Goal: Find specific page/section: Find specific page/section

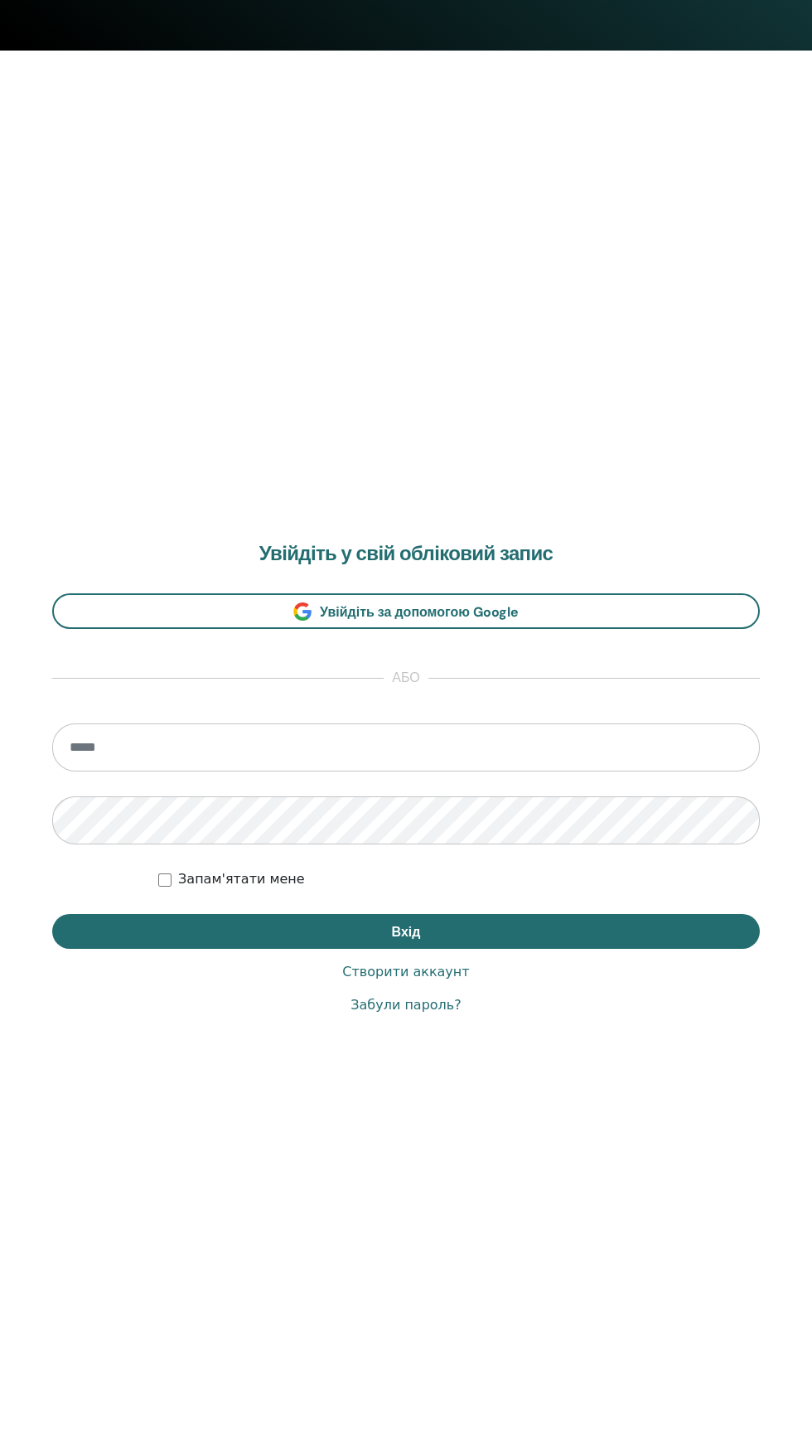
scroll to position [1426, 0]
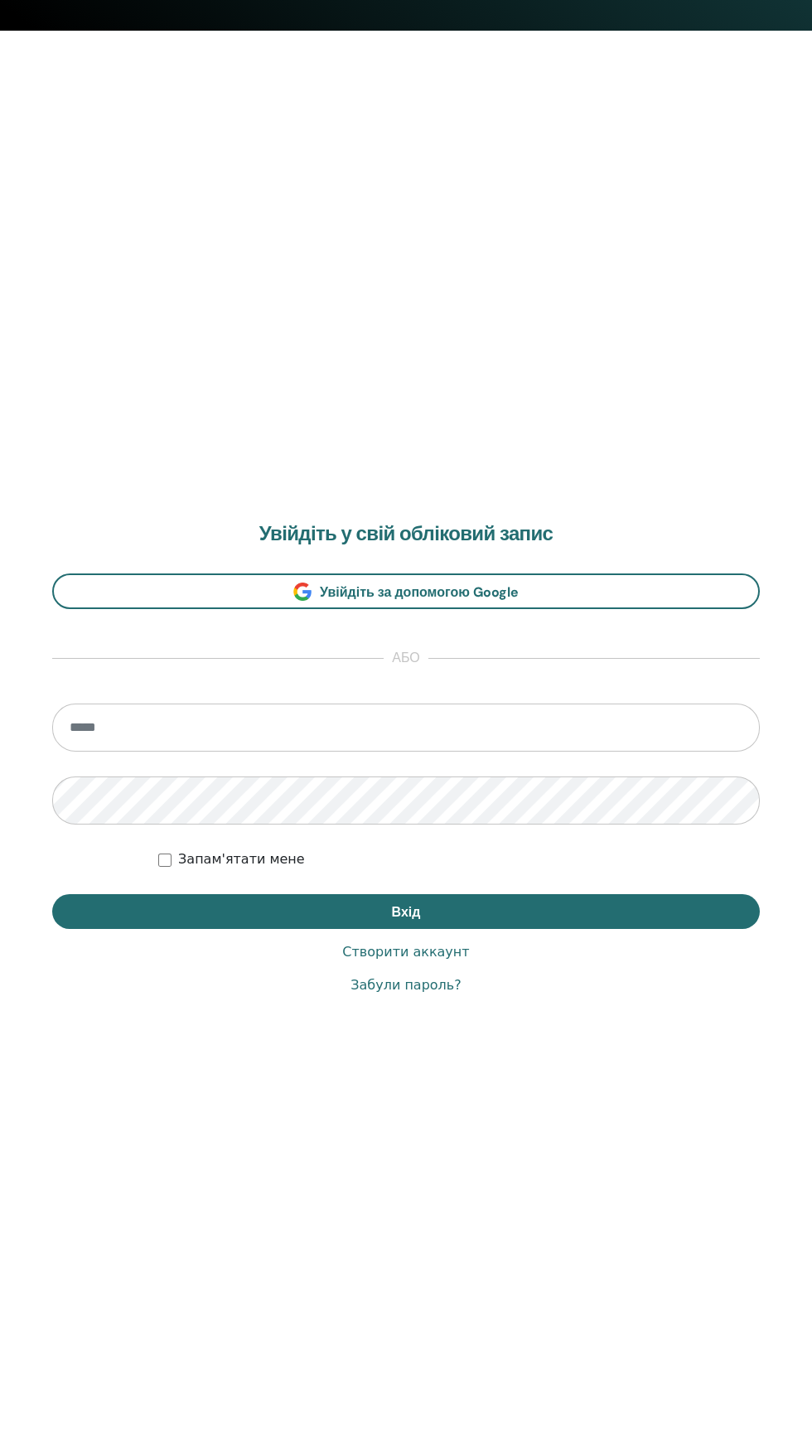
click at [465, 727] on input "email" at bounding box center [406, 728] width 707 height 49
type input "**********"
click at [52, 894] on button "Вхід" at bounding box center [406, 911] width 707 height 35
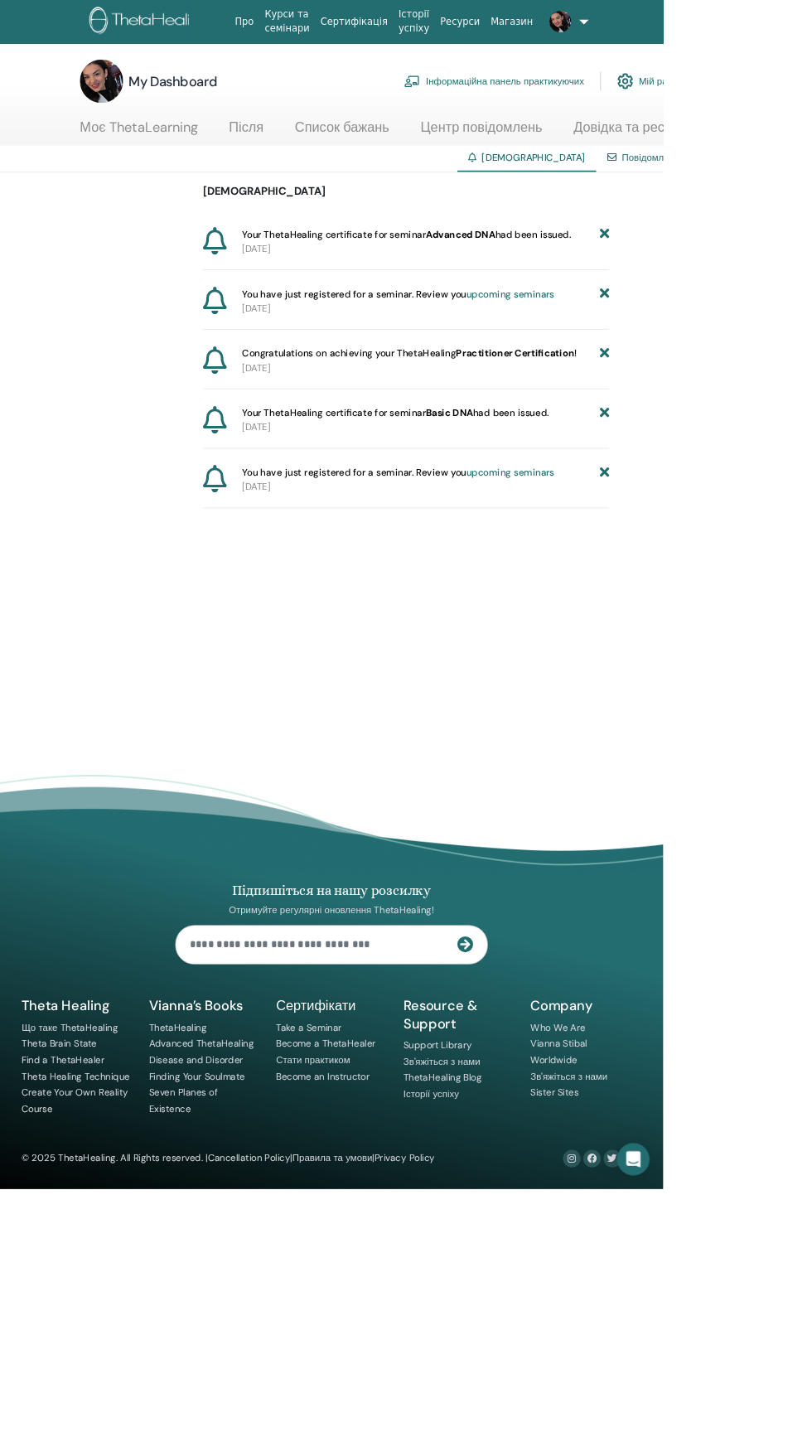
click at [673, 29] on img at bounding box center [686, 27] width 27 height 27
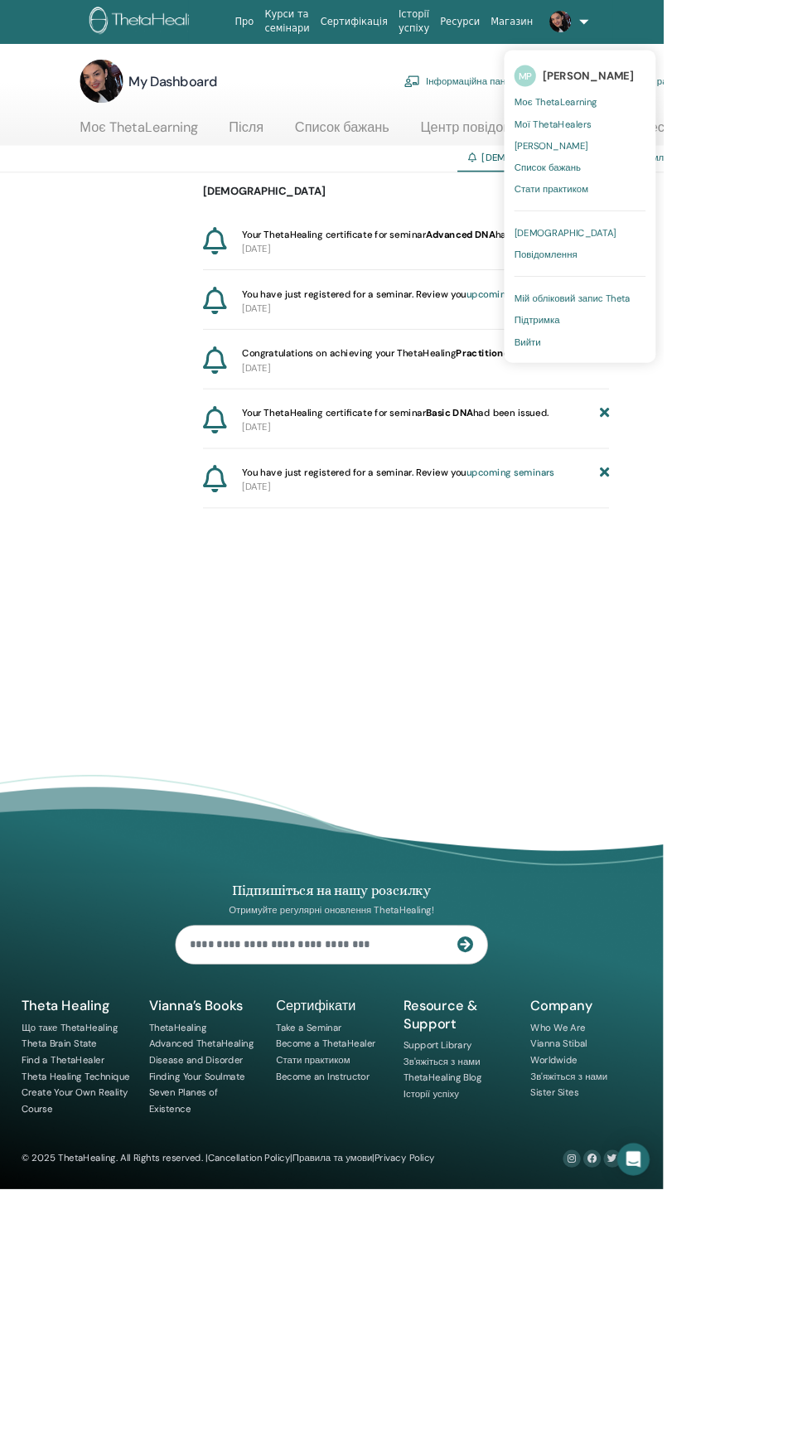
click at [713, 81] on link "MP [PERSON_NAME]" at bounding box center [709, 93] width 161 height 38
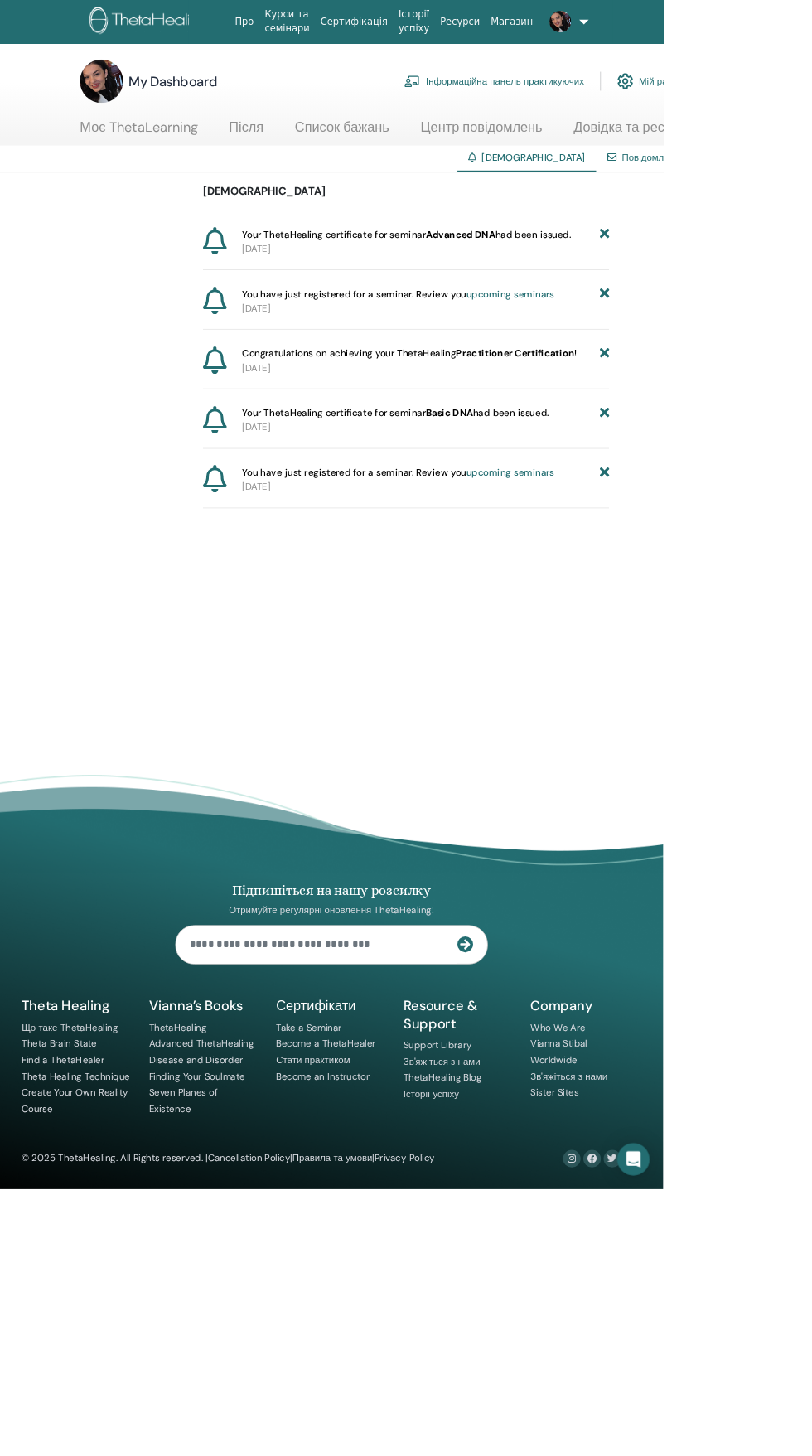
click at [416, 15] on link "Сертифікація" at bounding box center [434, 27] width 95 height 30
